Goal: Task Accomplishment & Management: Manage account settings

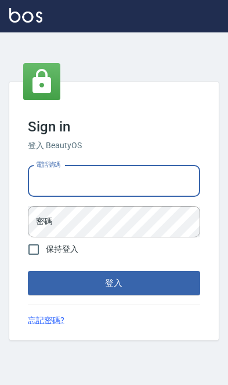
scroll to position [124, 14]
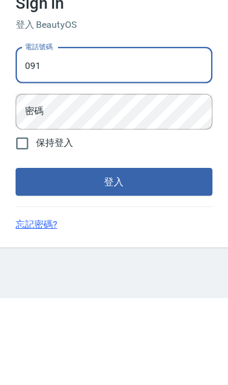
type input "0910967130"
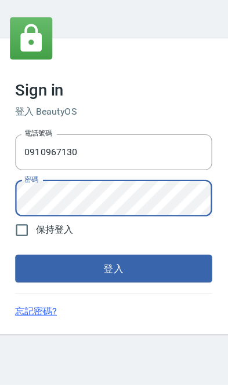
scroll to position [62, 0]
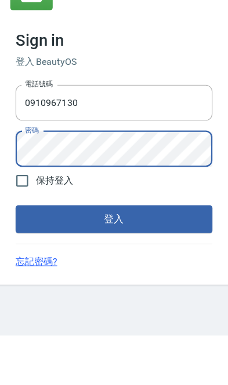
click at [45, 271] on button "登入" at bounding box center [114, 283] width 172 height 24
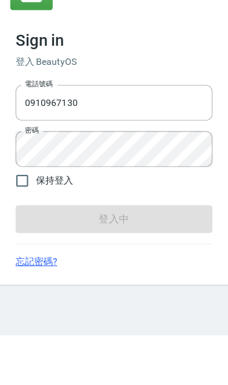
scroll to position [63, 0]
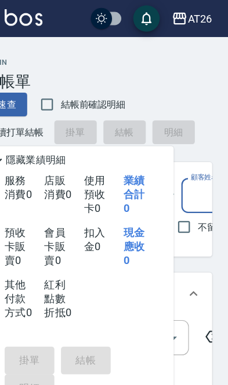
click at [192, 22] on div "AT26" at bounding box center [202, 16] width 21 height 14
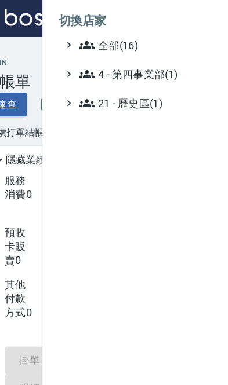
click at [97, 38] on span "全部(16)" at bounding box center [153, 39] width 112 height 14
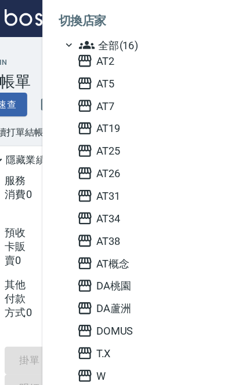
click at [96, 135] on span "AT25" at bounding box center [153, 132] width 114 height 14
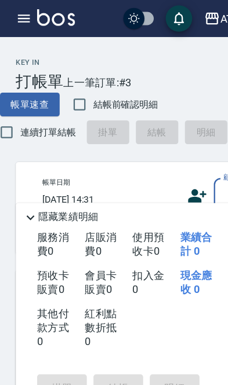
click at [7, 13] on div "AT25 登出" at bounding box center [114, 16] width 228 height 32
click at [14, 14] on icon "button" at bounding box center [21, 16] width 14 height 14
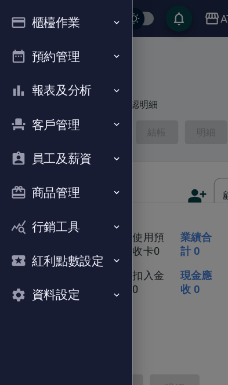
click at [24, 137] on button "員工及薪資" at bounding box center [58, 139] width 107 height 30
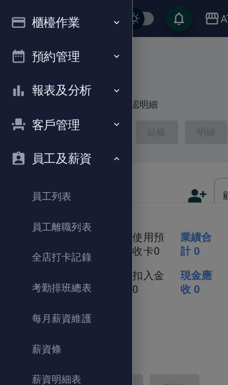
click at [37, 175] on link "員工列表" at bounding box center [58, 172] width 107 height 27
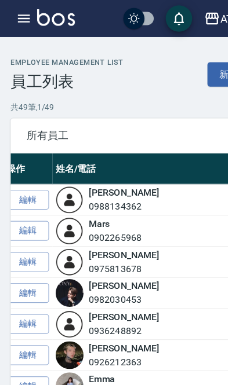
click at [191, 71] on link "新增" at bounding box center [199, 64] width 37 height 21
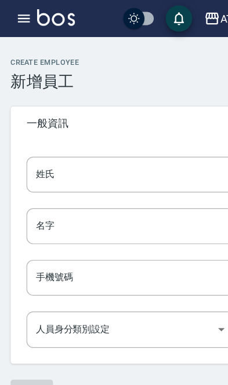
click at [42, 239] on div "手機號碼 手機號碼" at bounding box center [113, 243] width 181 height 31
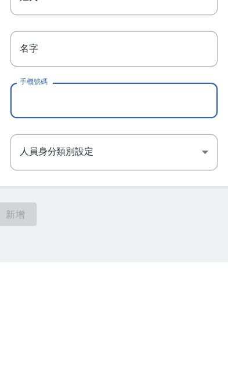
click at [23, 228] on input "手機號碼" at bounding box center [113, 243] width 181 height 31
paste input "0909393673"
type input "0909393673"
click at [28, 136] on body "AT25 登出 櫃檯作業 打帳單 帳單列表 掛單列表 座位開單 營業儀表板 現金收支登錄 高階收支登錄 材料自購登錄 每日結帳 排班表 現場電腦打卡 掃碼打卡…" at bounding box center [114, 192] width 228 height 385
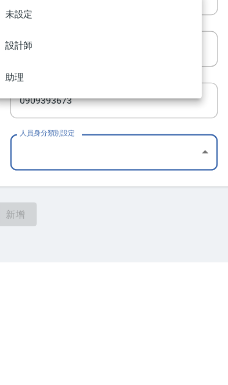
scroll to position [63, 0]
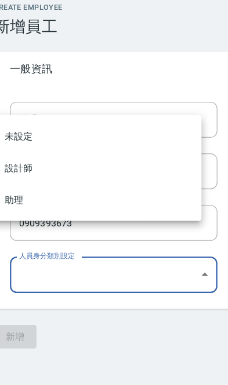
click at [9, 209] on li "助理" at bounding box center [99, 223] width 181 height 28
type input "681d3dae-1c00-4317-86e4-8449718572d6"
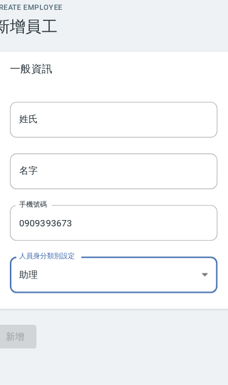
click at [27, 137] on input "姓氏" at bounding box center [113, 152] width 181 height 31
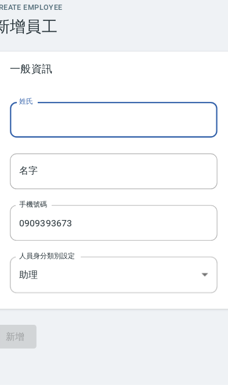
scroll to position [62, 0]
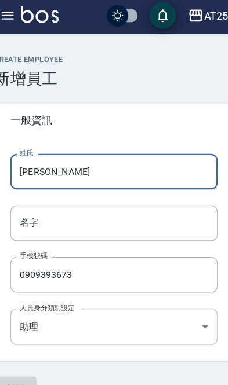
click at [36, 137] on input "[PERSON_NAME]" at bounding box center [113, 152] width 181 height 31
click at [35, 137] on input "[PERSON_NAME]" at bounding box center [113, 152] width 181 height 31
type input "[PERSON_NAME]"
click at [30, 183] on div "名字 名字" at bounding box center [113, 198] width 181 height 31
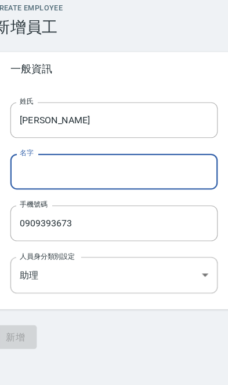
click at [28, 183] on input "名字" at bounding box center [113, 198] width 181 height 31
paste input "[PERSON_NAME]"
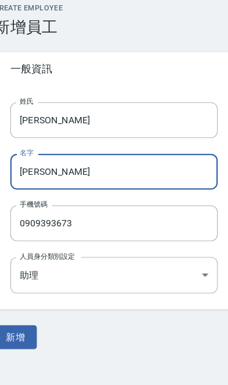
scroll to position [63, 0]
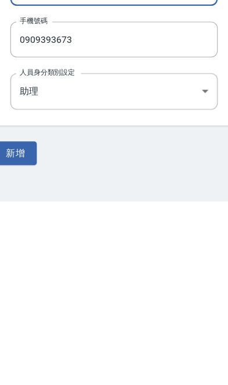
type input "[PERSON_NAME]"
click at [14, 333] on button "新增" at bounding box center [27, 343] width 37 height 21
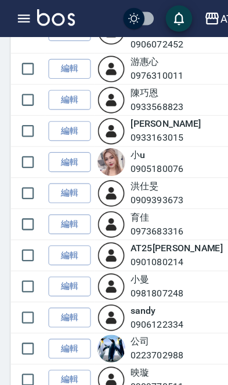
click at [68, 161] on link "編輯" at bounding box center [60, 170] width 37 height 18
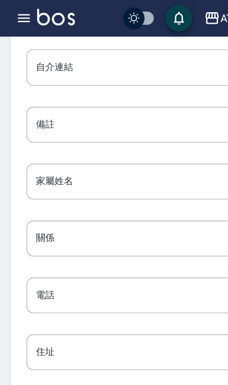
scroll to position [1487, 0]
click at [172, 362] on button "儲存並返回列表" at bounding box center [165, 358] width 77 height 21
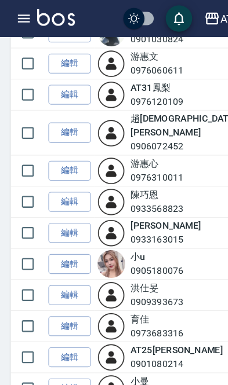
click at [61, 250] on link "編輯" at bounding box center [60, 259] width 37 height 18
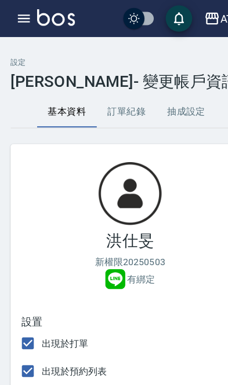
click at [158, 103] on button "抽成設定" at bounding box center [163, 98] width 52 height 28
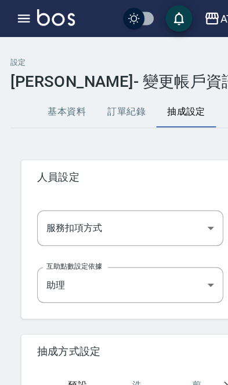
click at [52, 200] on body "AT25 登出 櫃檯作業 打帳單 帳單列表 掛單列表 座位開單 營業儀表板 現金收支登錄 高階收支登錄 材料自購登錄 每日結帳 排班表 現場電腦打卡 掃碼打卡…" at bounding box center [114, 314] width 228 height 629
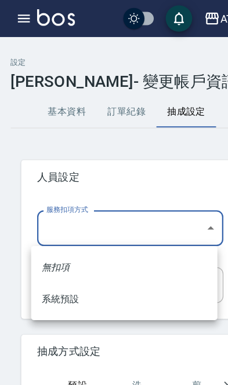
click at [51, 267] on li "系統預設" at bounding box center [108, 262] width 163 height 28
type input "系統預設"
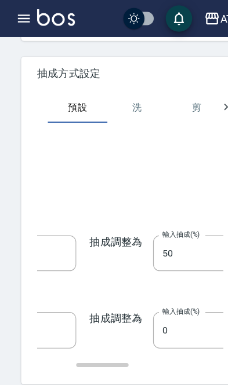
scroll to position [0, 143]
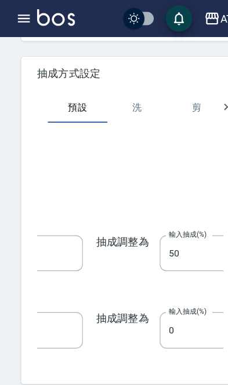
click at [45, 369] on button "儲存並返回列表" at bounding box center [57, 361] width 77 height 21
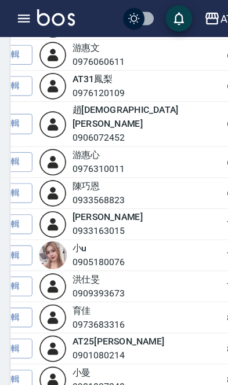
click at [23, 242] on link "編輯" at bounding box center [9, 251] width 37 height 18
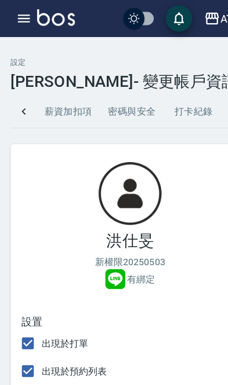
click at [108, 99] on button "密碼與安全" at bounding box center [116, 98] width 56 height 28
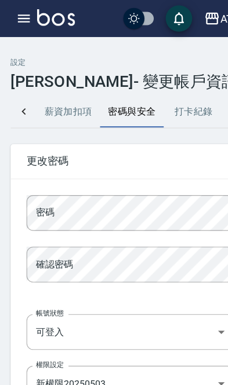
click at [69, 97] on button "薪資加扣項" at bounding box center [60, 98] width 56 height 28
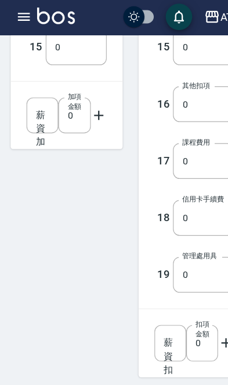
scroll to position [843, 0]
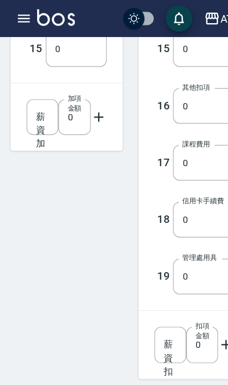
click at [63, 365] on button "儲存並返回列表" at bounding box center [33, 368] width 77 height 21
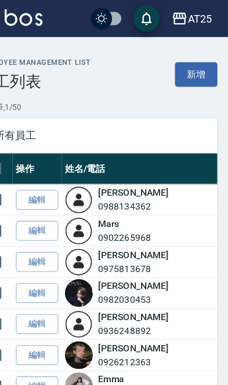
click at [192, 20] on div "AT25" at bounding box center [202, 16] width 21 height 14
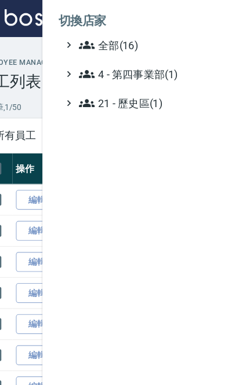
click at [97, 37] on span "全部(16)" at bounding box center [153, 39] width 112 height 14
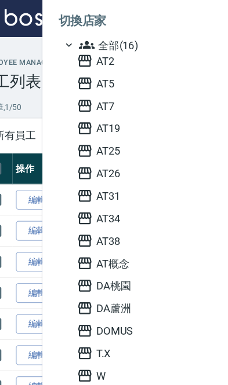
click at [96, 117] on span "AT19" at bounding box center [153, 112] width 114 height 14
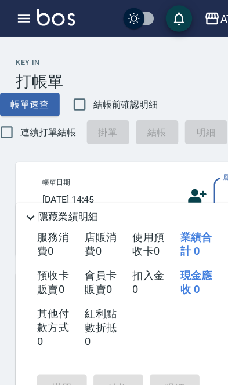
click at [17, 21] on icon "button" at bounding box center [21, 16] width 14 height 14
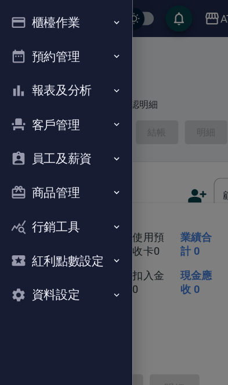
click at [35, 75] on button "報表及分析" at bounding box center [58, 79] width 107 height 30
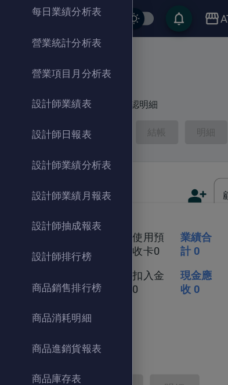
scroll to position [398, 0]
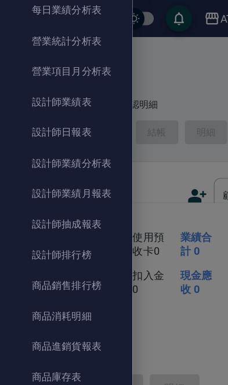
click at [46, 281] on link "商品消耗明細" at bounding box center [58, 277] width 107 height 27
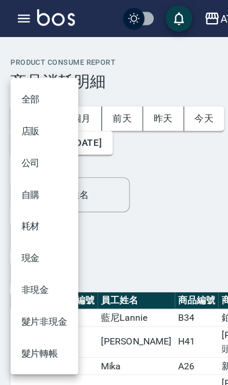
click at [30, 201] on li "耗材" at bounding box center [38, 198] width 59 height 28
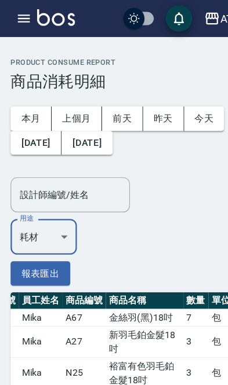
click at [39, 209] on body "AT19 登出 櫃檯作業 打帳單 帳單列表 掛單列表 座位開單 營業儀表板 現金收支登錄 高階收支登錄 材料自購登錄 每日結帳 排班表 現場電腦打卡 掃碼打卡…" at bounding box center [114, 269] width 228 height 539
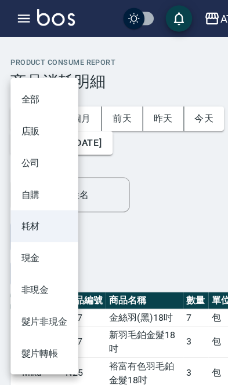
click at [24, 224] on li "現金" at bounding box center [38, 226] width 59 height 28
type input "現金"
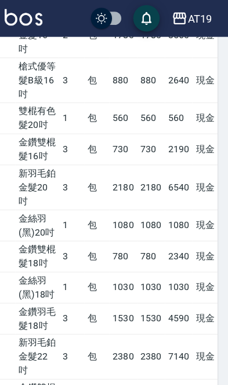
scroll to position [260, 0]
click at [192, 12] on div "AT19" at bounding box center [202, 16] width 21 height 14
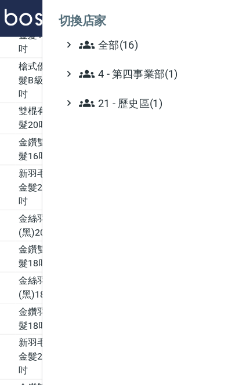
click at [97, 40] on span "全部(16)" at bounding box center [153, 39] width 112 height 14
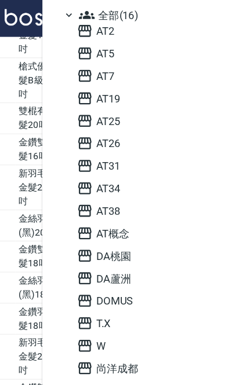
scroll to position [26, 0]
click at [120, 320] on span "尚洋成都" at bounding box center [153, 323] width 114 height 14
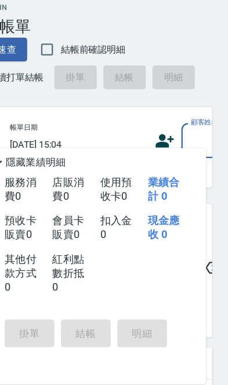
scroll to position [48, 28]
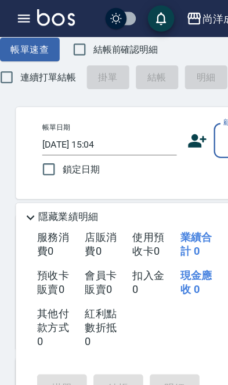
click at [18, 14] on icon "button" at bounding box center [21, 16] width 14 height 14
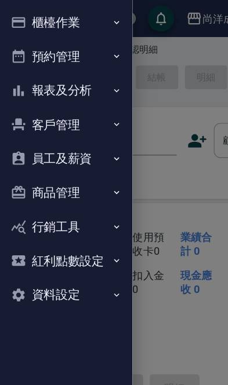
click at [30, 165] on button "商品管理" at bounding box center [58, 169] width 107 height 30
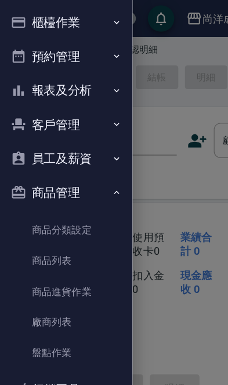
click at [26, 134] on button "員工及薪資" at bounding box center [58, 139] width 107 height 30
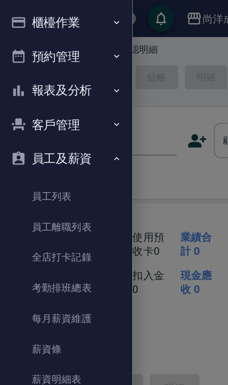
click at [35, 174] on link "員工列表" at bounding box center [58, 172] width 107 height 27
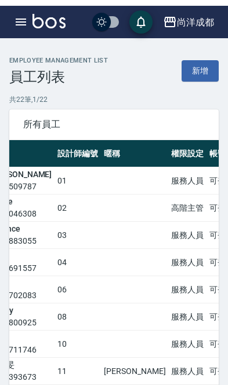
scroll to position [0, 140]
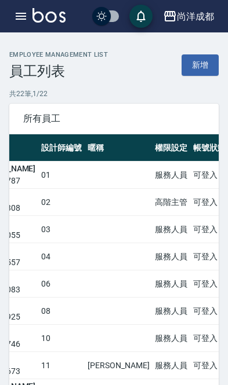
click at [193, 70] on link "新增" at bounding box center [199, 64] width 37 height 21
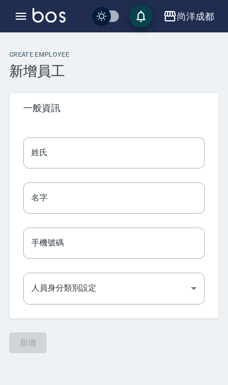
click at [38, 243] on div "手機號碼 手機號碼" at bounding box center [113, 243] width 181 height 31
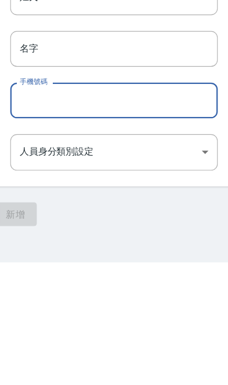
click at [23, 228] on input "手機號碼" at bounding box center [113, 243] width 181 height 31
paste input "0911612137"
type input "0911612137"
click at [30, 147] on body "尚洋成都 登出 櫃檯作業 打帳單 帳單列表 掛單列表 座位開單 營業儀表板 現金收支登錄 高階收支登錄 材料自購登錄 每日結帳 排班表 現場電腦打卡 掃碼打卡…" at bounding box center [114, 192] width 228 height 385
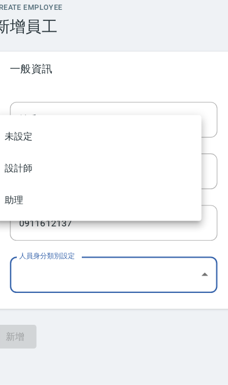
click at [19, 209] on li "助理" at bounding box center [99, 223] width 181 height 28
type input "34083154-2da7-4064-9f8c-cd4fe0b00e87"
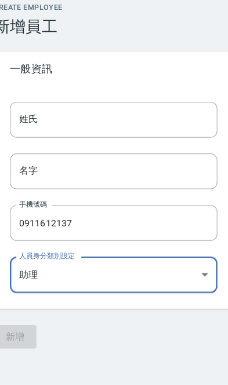
click at [23, 137] on div "姓氏 姓氏" at bounding box center [113, 152] width 181 height 31
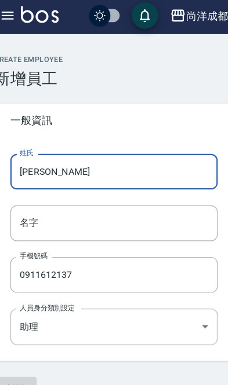
type input "小祐"
click at [23, 183] on div "名字 名字" at bounding box center [113, 198] width 181 height 31
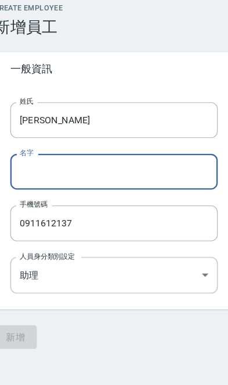
click at [23, 183] on input "名字" at bounding box center [113, 198] width 181 height 31
paste input "小祐"
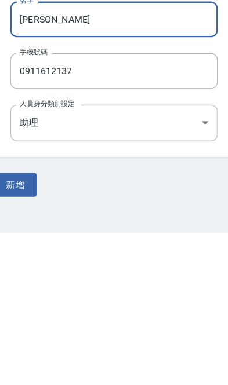
type input "小祐"
click at [11, 333] on button "新增" at bounding box center [27, 343] width 37 height 21
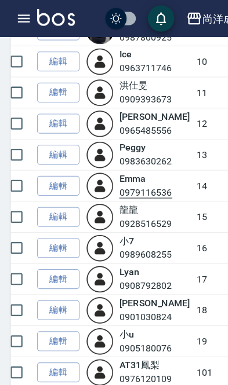
click at [19, 218] on input "checkbox" at bounding box center [14, 217] width 24 height 24
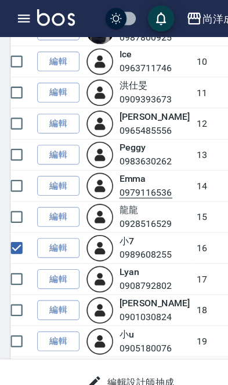
click at [12, 210] on input "checkbox" at bounding box center [14, 217] width 24 height 24
checkbox input "false"
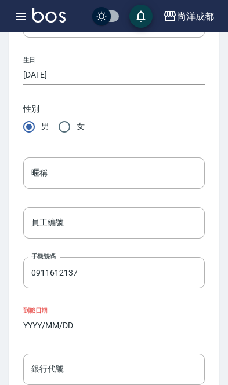
click at [92, 176] on input "暱稱" at bounding box center [113, 173] width 181 height 31
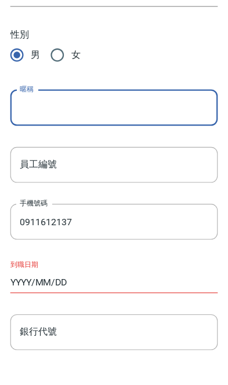
click at [99, 207] on input "員工編號" at bounding box center [113, 222] width 181 height 31
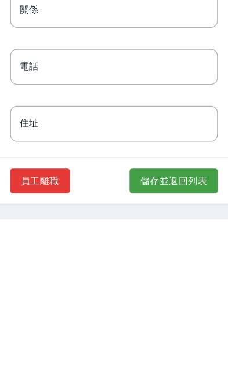
type input "20"
click at [166, 341] on button "儲存並返回列表" at bounding box center [165, 351] width 77 height 21
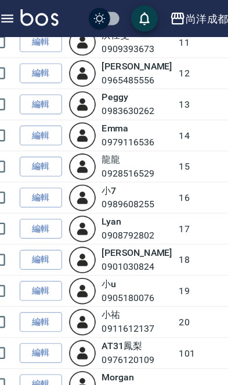
click at [34, 275] on link "編輯" at bounding box center [50, 283] width 37 height 18
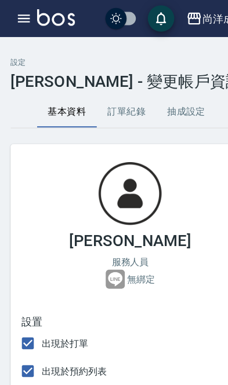
type input "20"
click at [170, 97] on button "抽成設定" at bounding box center [163, 98] width 52 height 28
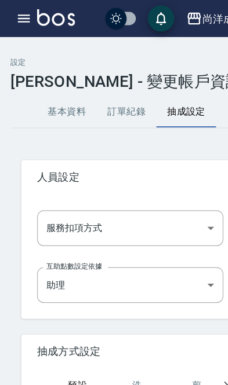
click at [78, 209] on body "尚洋成都 登出 櫃檯作業 打帳單 帳單列表 掛單列表 座位開單 營業儀表板 現金收支登錄 高階收支登錄 材料自購登錄 每日結帳 排班表 現場電腦打卡 掃碼打卡…" at bounding box center [114, 265] width 228 height 531
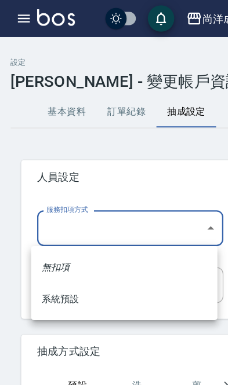
click at [94, 264] on li "系統預設" at bounding box center [108, 262] width 163 height 28
type input "系統預設"
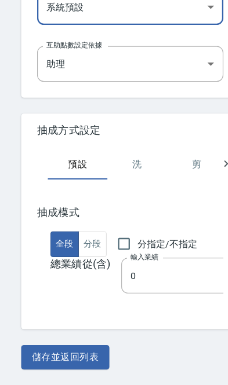
click at [113, 250] on input "分指定/不指定" at bounding box center [108, 262] width 24 height 24
checkbox input "true"
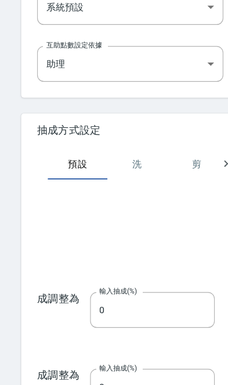
click at [79, 304] on input "0" at bounding box center [133, 319] width 109 height 31
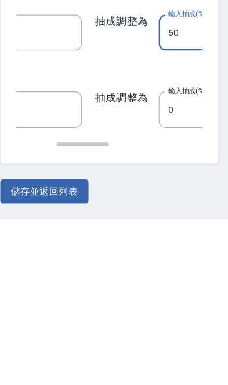
type input "50"
click at [51, 351] on button "儲存並返回列表" at bounding box center [57, 361] width 77 height 21
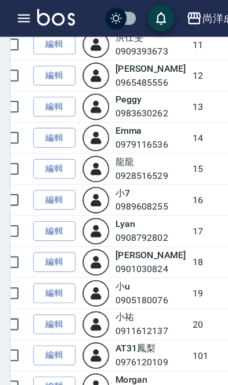
click at [49, 170] on link "編輯" at bounding box center [47, 176] width 37 height 18
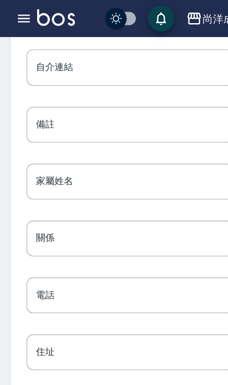
click at [19, 14] on icon "button" at bounding box center [21, 16] width 10 height 7
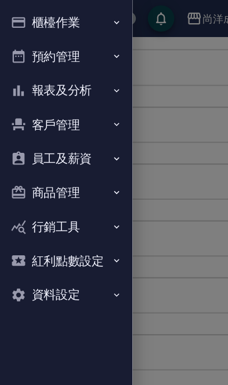
click at [25, 141] on button "員工及薪資" at bounding box center [58, 139] width 107 height 30
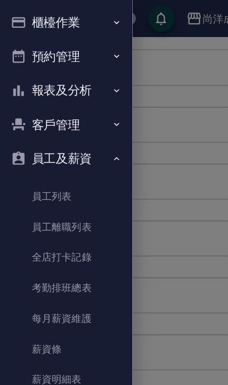
click at [31, 85] on button "報表及分析" at bounding box center [58, 79] width 107 height 30
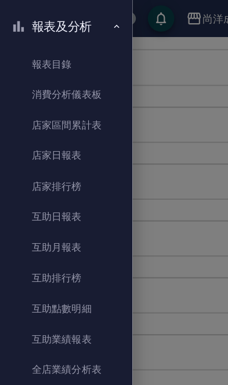
click at [37, 187] on link "互助日報表" at bounding box center [58, 190] width 107 height 27
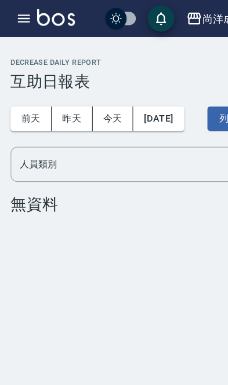
click at [64, 98] on button "昨天" at bounding box center [63, 103] width 36 height 21
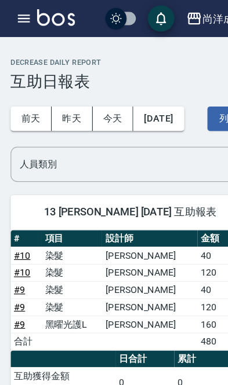
click at [25, 106] on button "前天" at bounding box center [27, 103] width 36 height 21
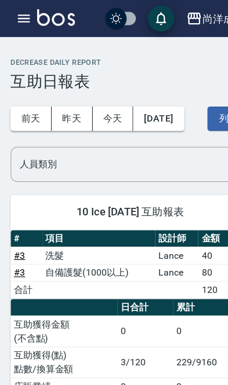
click at [16, 10] on icon "button" at bounding box center [21, 16] width 14 height 14
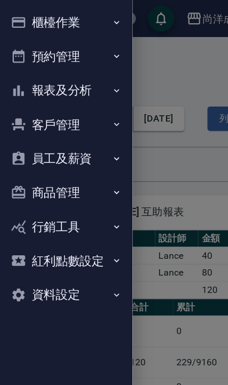
click at [30, 138] on button "員工及薪資" at bounding box center [58, 139] width 107 height 30
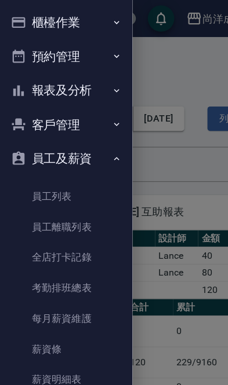
click at [42, 170] on link "員工列表" at bounding box center [58, 172] width 107 height 27
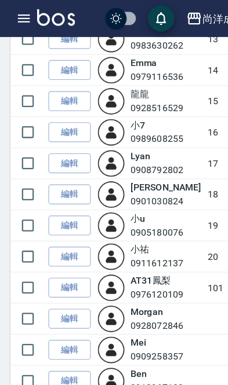
scroll to position [387, 0]
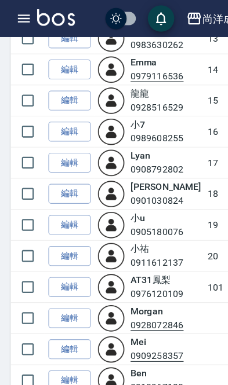
click at [57, 111] on link "編輯" at bounding box center [60, 116] width 37 height 18
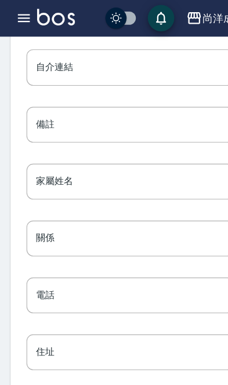
scroll to position [1487, 0]
click at [50, 363] on button "員工離職" at bounding box center [49, 358] width 52 height 21
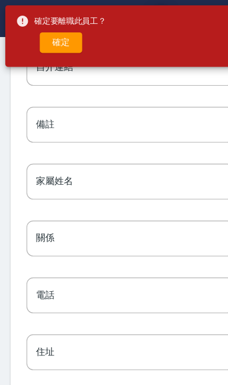
click at [48, 38] on button "確定" at bounding box center [53, 37] width 37 height 18
